Goal: Information Seeking & Learning: Check status

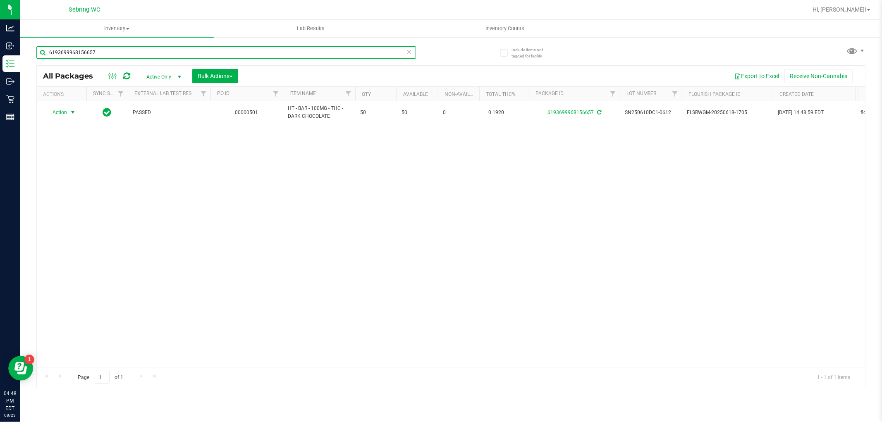
click at [125, 51] on input "6193699968156657" at bounding box center [226, 52] width 380 height 12
click at [402, 53] on input "6193699968156657" at bounding box center [226, 52] width 380 height 12
click at [410, 49] on icon at bounding box center [410, 51] width 6 height 10
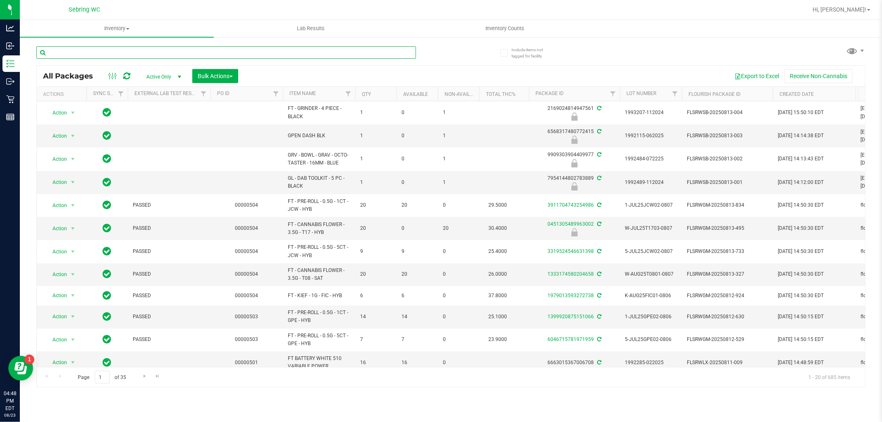
click at [103, 55] on input "text" at bounding box center [226, 52] width 380 height 12
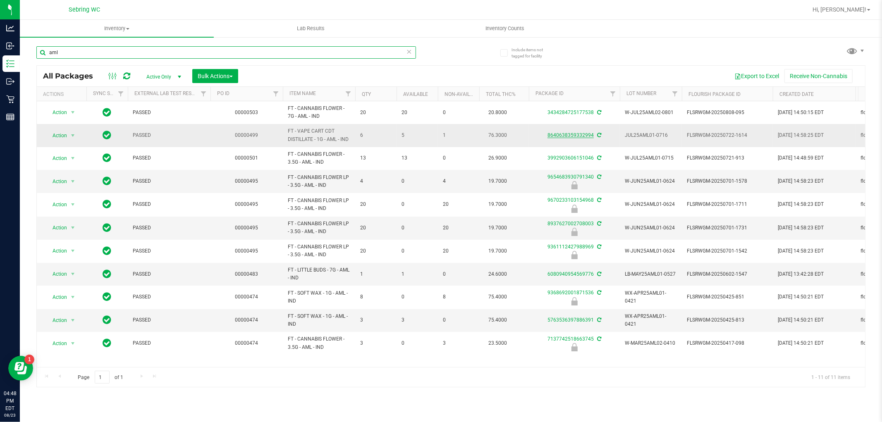
type input "aml"
click at [573, 135] on link "8640638359332994" at bounding box center [571, 135] width 46 height 6
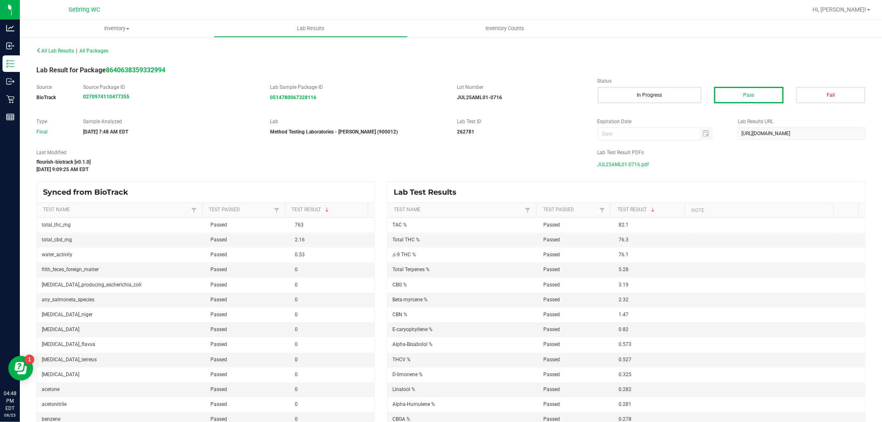
click at [632, 162] on span "JUL25AML01-0716.pdf" at bounding box center [624, 164] width 52 height 12
click at [7, 66] on icon at bounding box center [10, 64] width 8 height 8
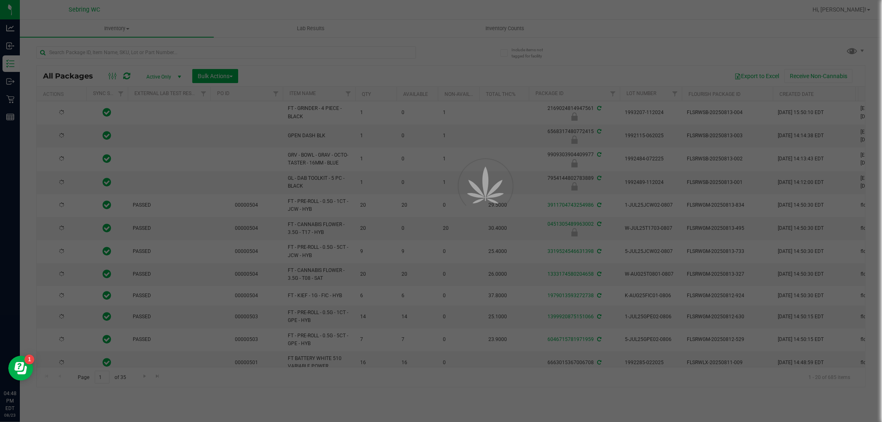
click at [160, 55] on div at bounding box center [441, 211] width 882 height 422
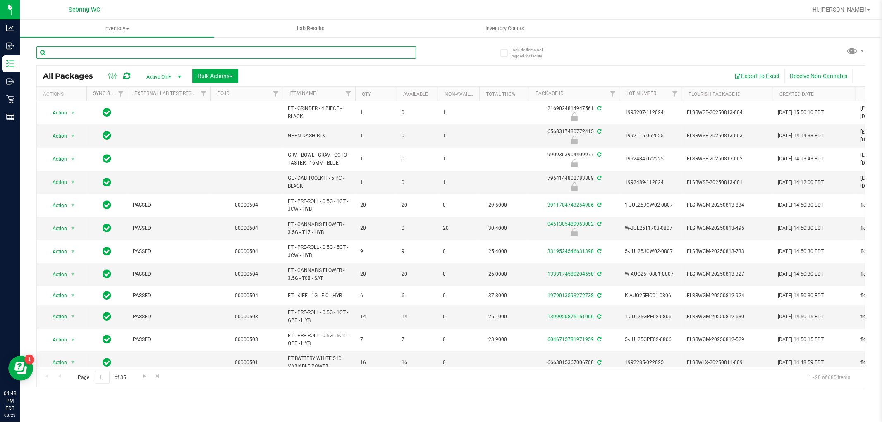
click at [325, 52] on input "text" at bounding box center [226, 52] width 380 height 12
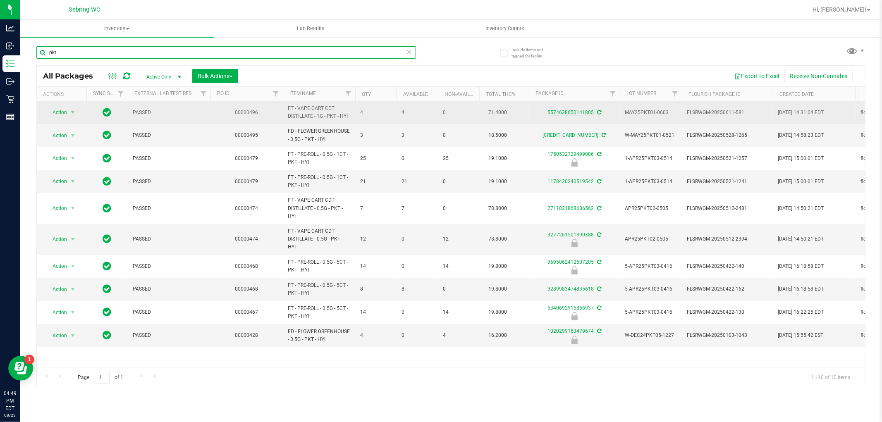
type input "pkt"
click at [581, 113] on link "5574638650141805" at bounding box center [571, 113] width 46 height 6
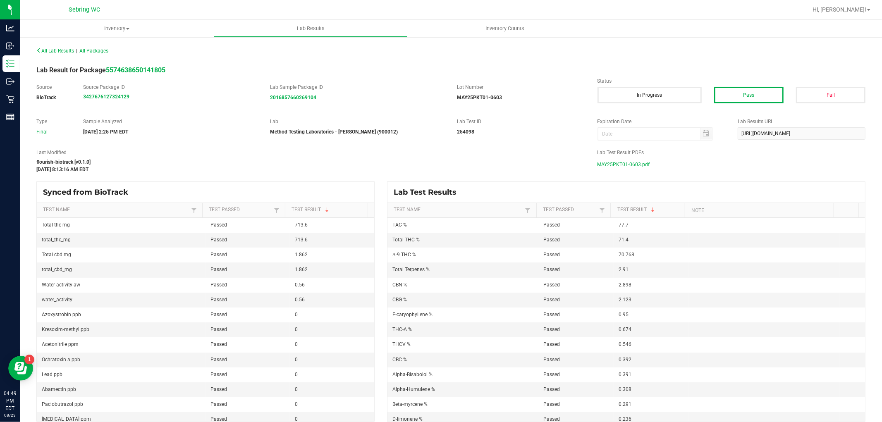
click at [626, 165] on span "MAY25PKT01-0603.pdf" at bounding box center [624, 164] width 53 height 12
